Goal: Information Seeking & Learning: Learn about a topic

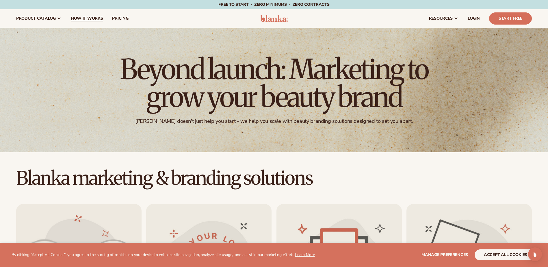
click at [89, 21] on span "How It Works" at bounding box center [87, 18] width 32 height 5
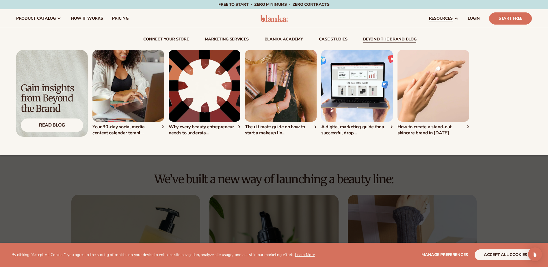
click at [386, 39] on link "beyond the brand blog" at bounding box center [389, 40] width 53 height 6
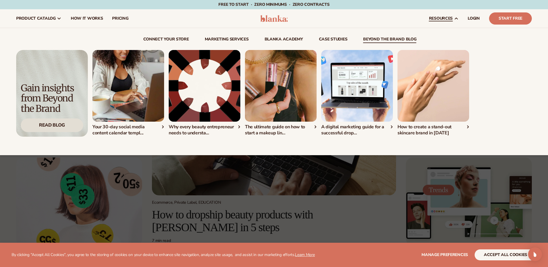
click at [57, 132] on div "Read Blog" at bounding box center [52, 126] width 62 height 14
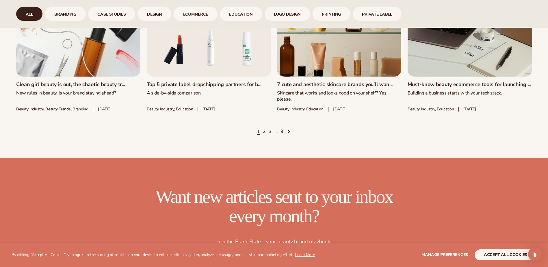
scroll to position [954, 0]
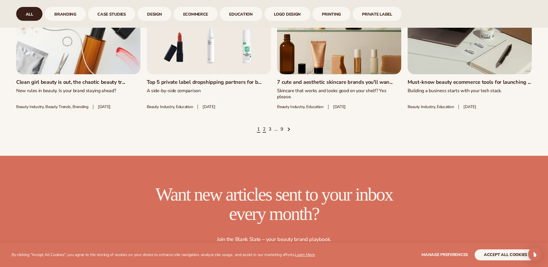
click at [264, 126] on link "2" at bounding box center [264, 129] width 3 height 6
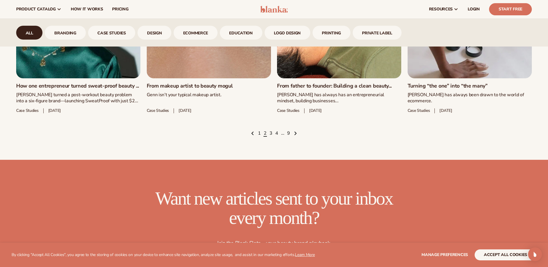
scroll to position [925, 0]
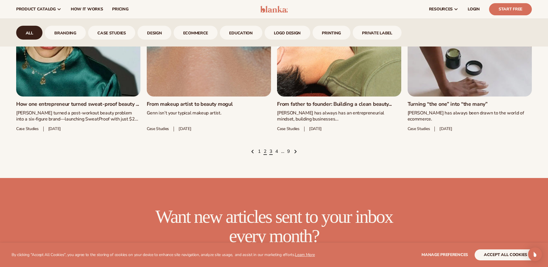
click at [271, 155] on link "3" at bounding box center [271, 152] width 3 height 6
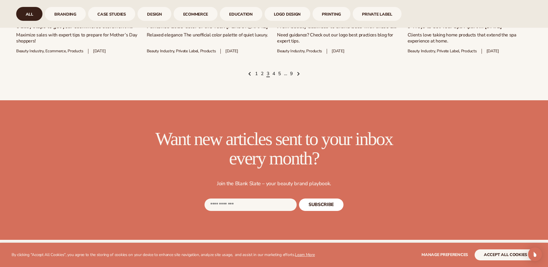
scroll to position [1012, 0]
click at [275, 71] on link "4" at bounding box center [274, 74] width 3 height 6
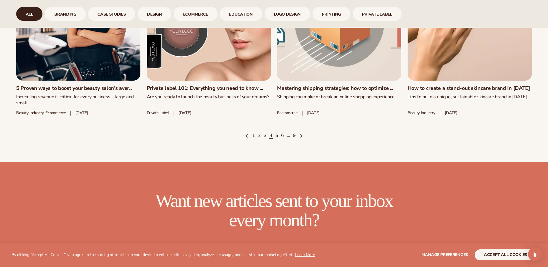
scroll to position [1012, 0]
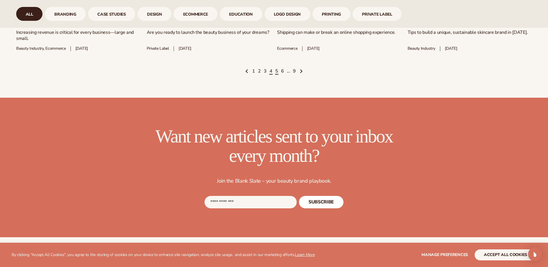
click at [275, 68] on link "5" at bounding box center [276, 71] width 3 height 6
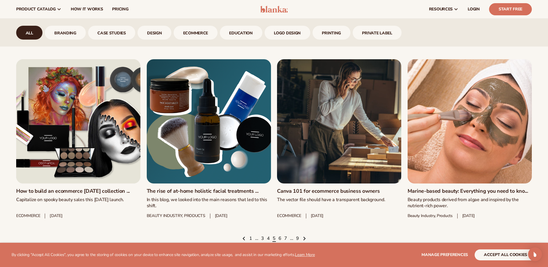
scroll to position [838, 0]
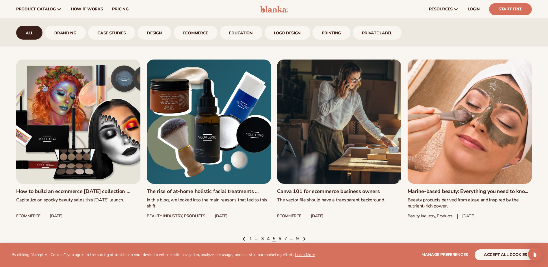
click at [95, 195] on link "How to build an ecommerce [DATE] collection ..." at bounding box center [78, 191] width 124 height 6
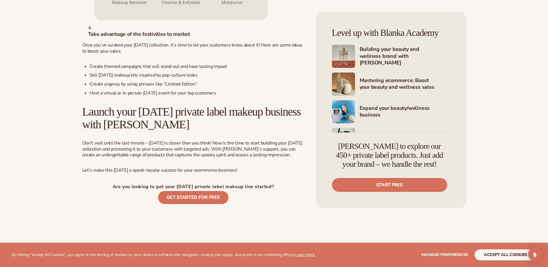
scroll to position [636, 0]
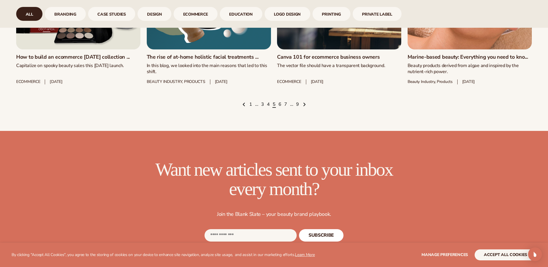
scroll to position [983, 0]
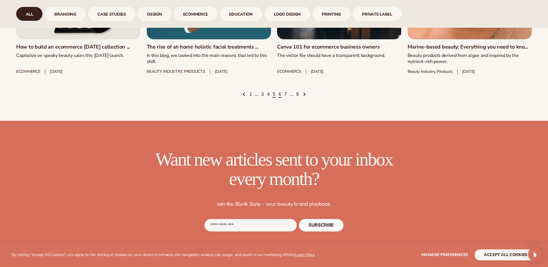
click at [279, 98] on link "6" at bounding box center [280, 94] width 3 height 6
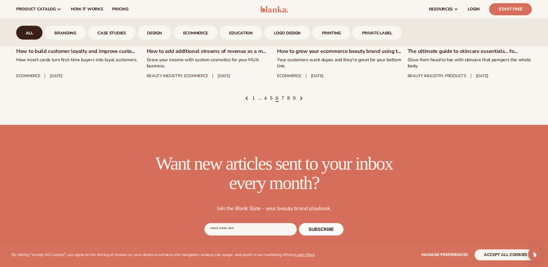
scroll to position [954, 0]
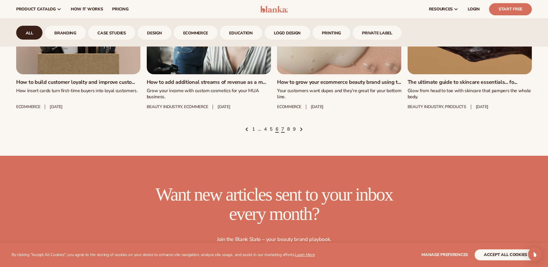
click at [283, 126] on link "7" at bounding box center [283, 129] width 3 height 6
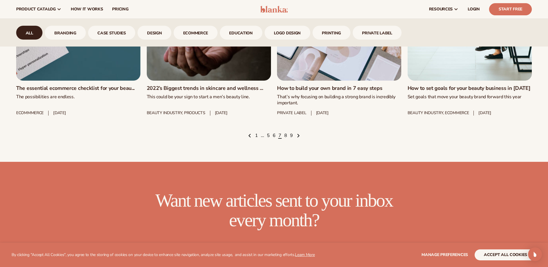
scroll to position [925, 0]
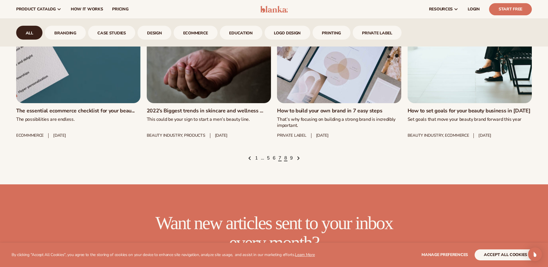
click at [287, 155] on link "8" at bounding box center [285, 158] width 3 height 6
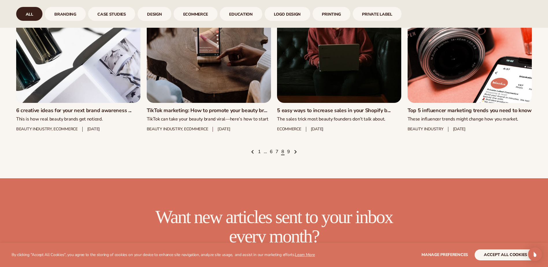
scroll to position [983, 0]
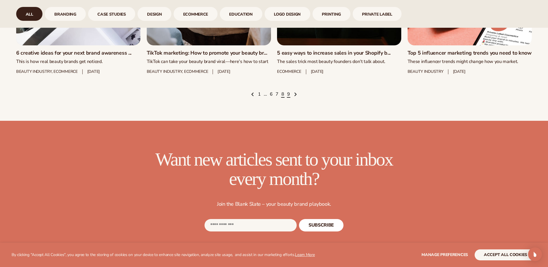
click at [289, 95] on link "9" at bounding box center [288, 94] width 3 height 6
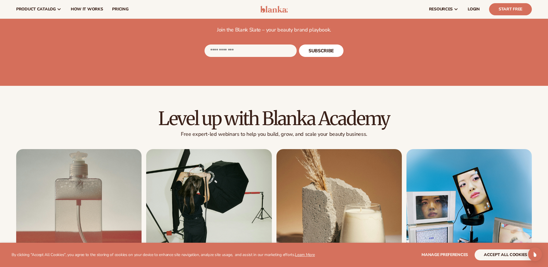
scroll to position [809, 0]
